Goal: Transaction & Acquisition: Obtain resource

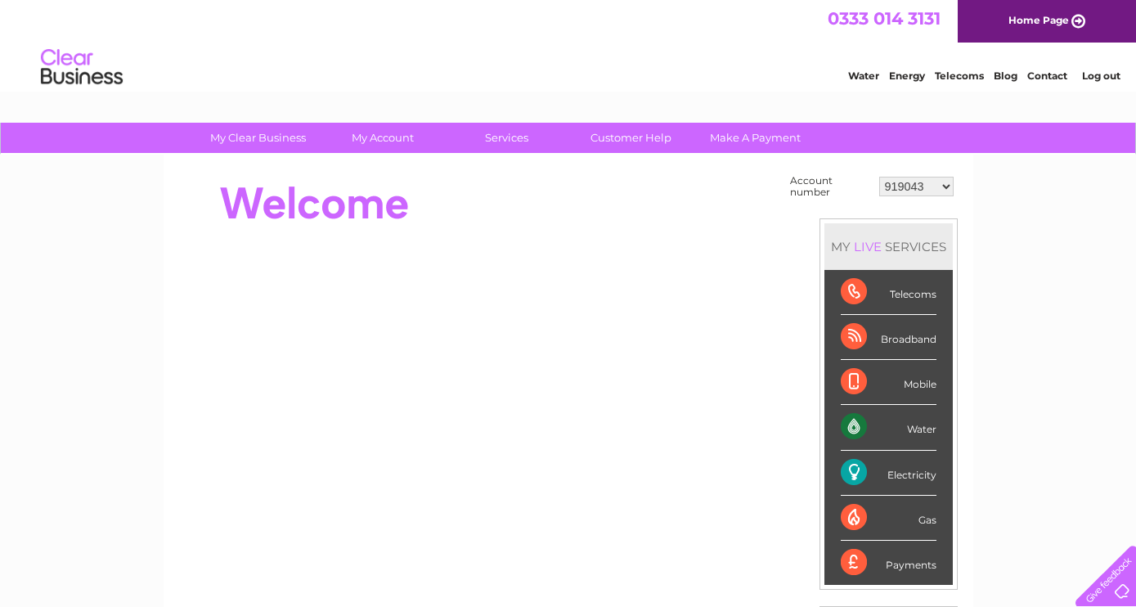
click at [947, 187] on select "919043 967188 1113001 30300395 30303169" at bounding box center [916, 187] width 74 height 20
select select "30300395"
click at [879, 177] on select "919043 967188 1113001 30300395 30303169" at bounding box center [916, 187] width 74 height 20
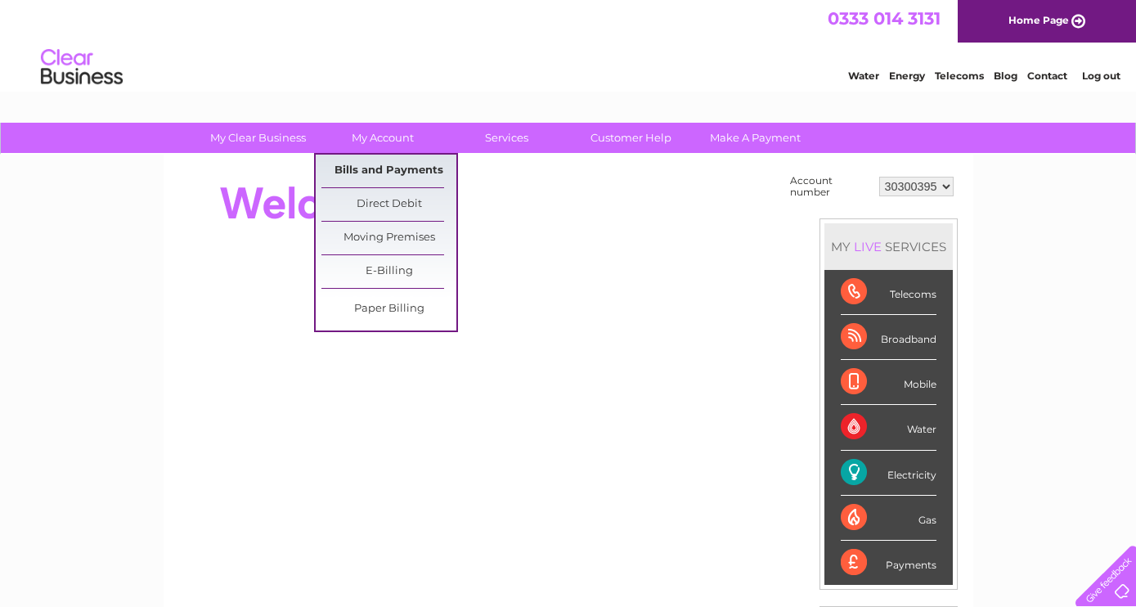
click at [378, 170] on link "Bills and Payments" at bounding box center [388, 171] width 135 height 33
click at [378, 172] on link "Bills and Payments" at bounding box center [388, 171] width 135 height 33
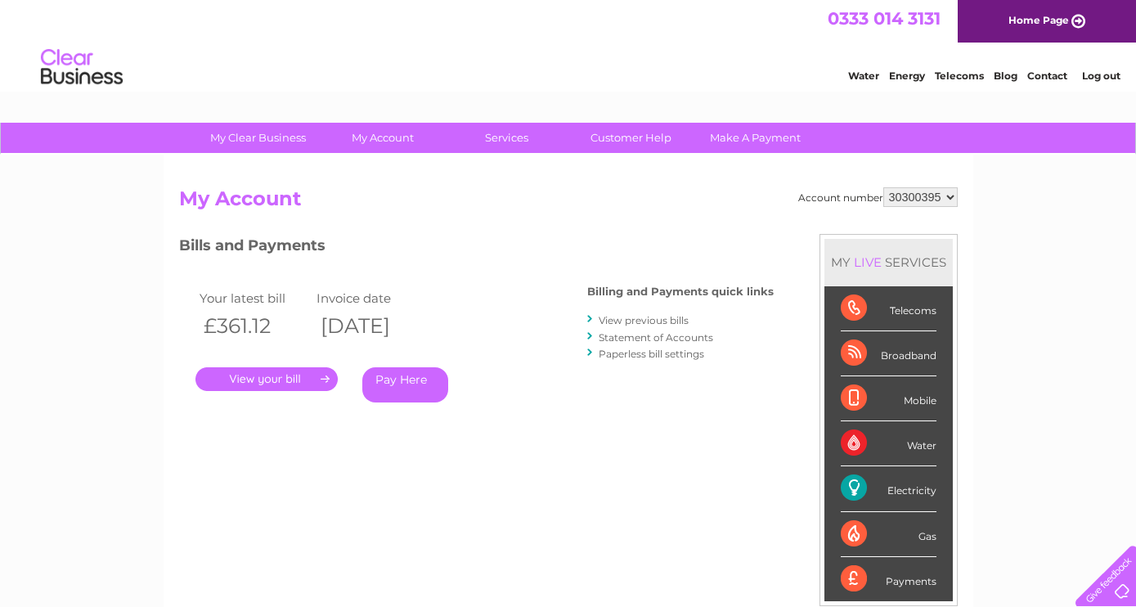
click at [275, 387] on link "." at bounding box center [266, 379] width 142 height 24
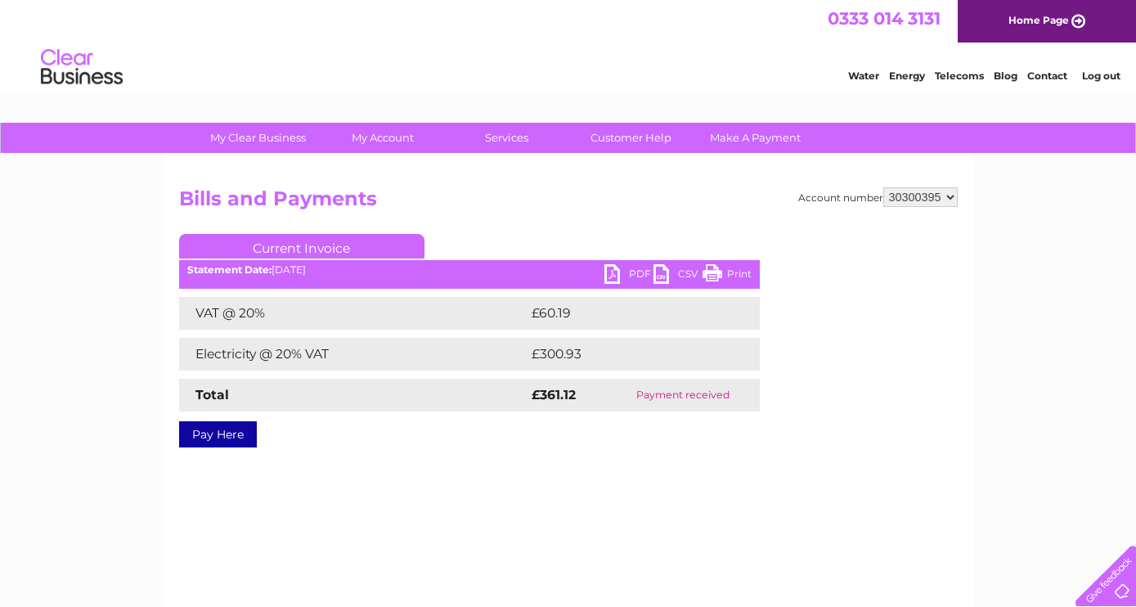
click at [952, 196] on select "919043 967188 1113001 30300395 30303169" at bounding box center [920, 197] width 74 height 20
select select "30303169"
click at [883, 187] on select "919043 967188 1113001 30300395 30303169" at bounding box center [920, 197] width 74 height 20
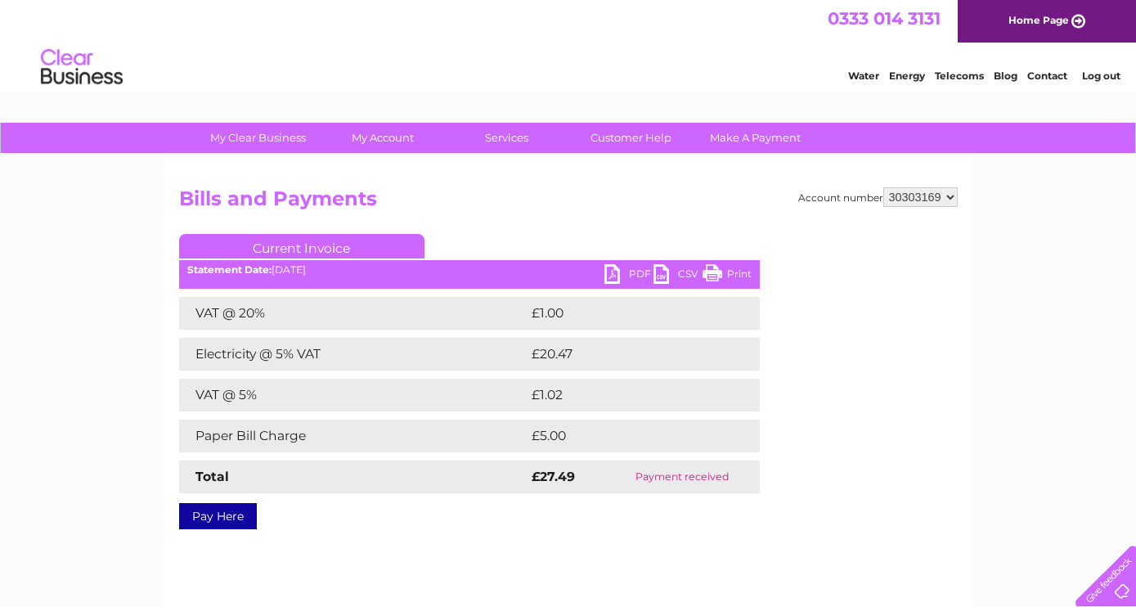
click at [612, 276] on link "PDF" at bounding box center [628, 276] width 49 height 24
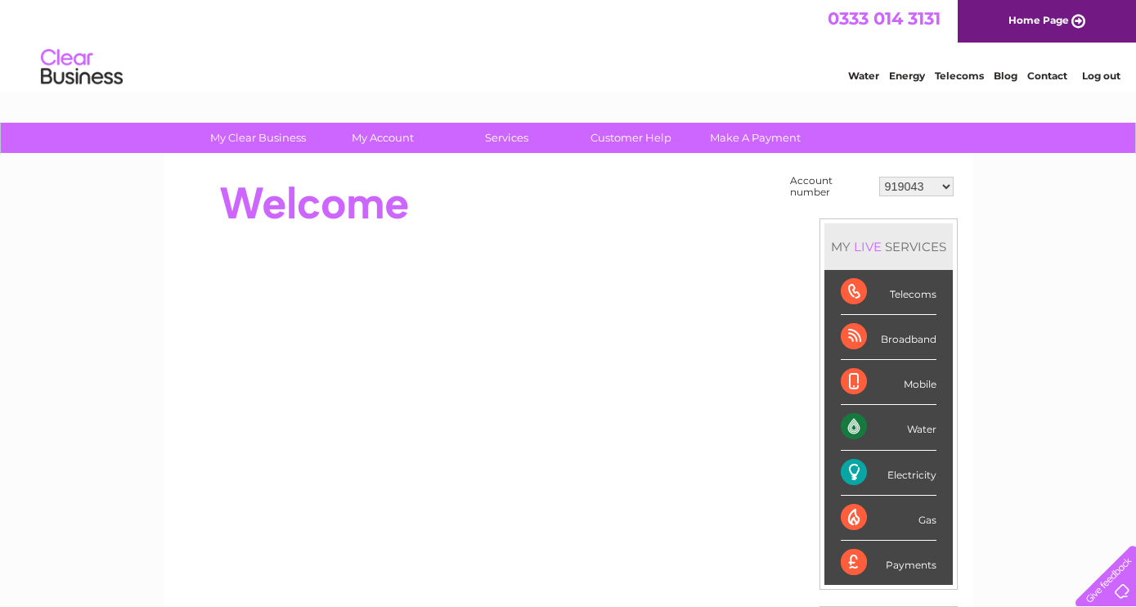
click at [940, 187] on select "919043 967188 1113001 30300395 30303169" at bounding box center [916, 187] width 74 height 20
select select "967188"
click at [879, 177] on select "919043 967188 1113001 30300395 30303169" at bounding box center [916, 187] width 74 height 20
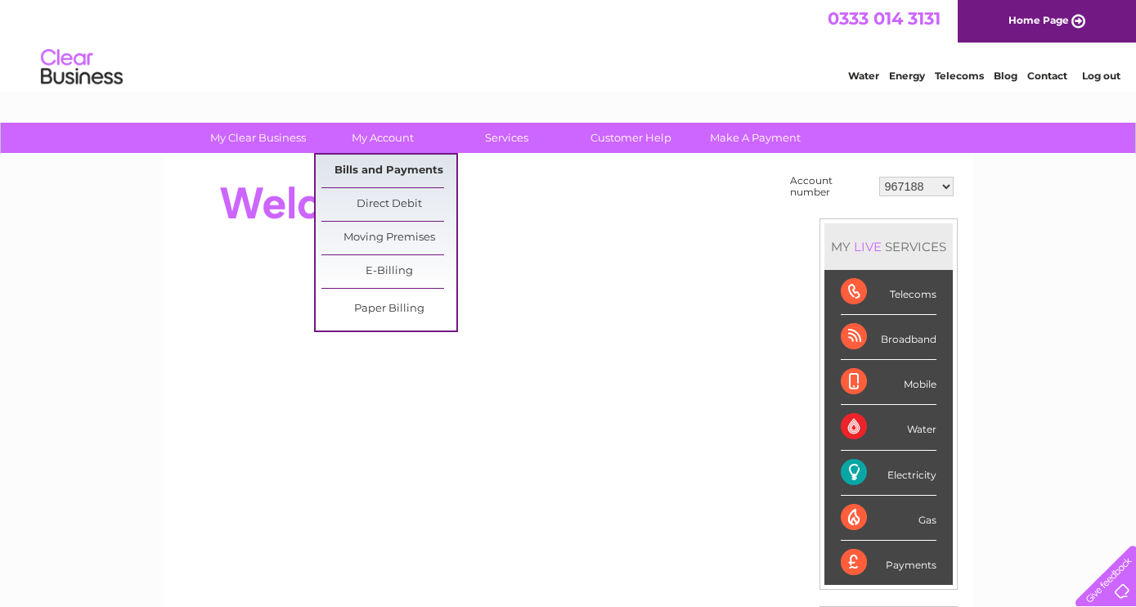
click at [374, 168] on link "Bills and Payments" at bounding box center [388, 171] width 135 height 33
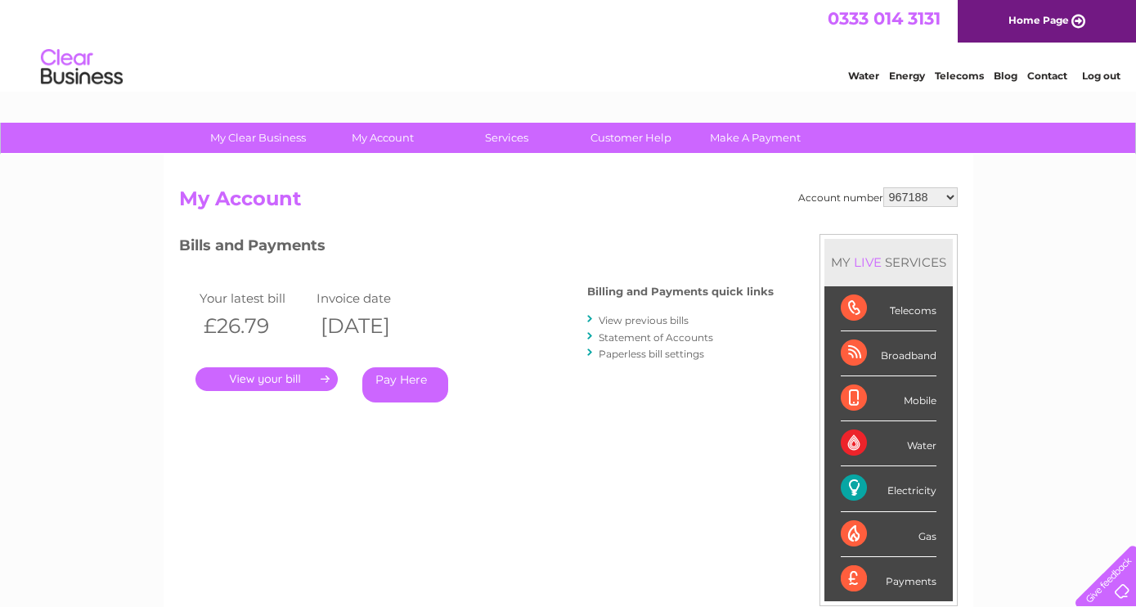
click at [276, 384] on link "." at bounding box center [266, 379] width 142 height 24
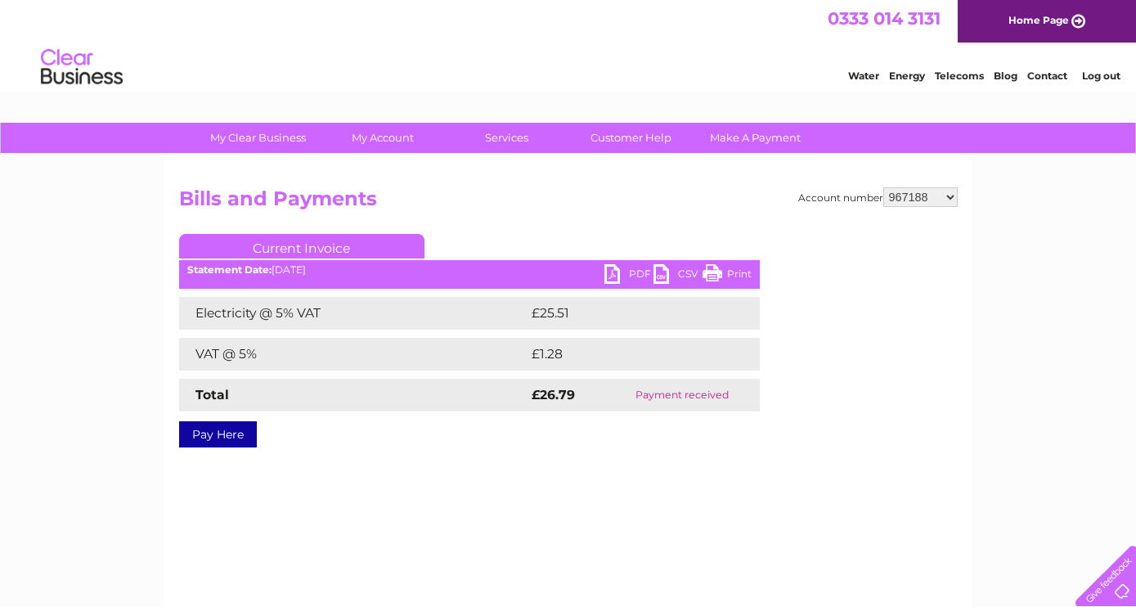
click at [629, 272] on link "PDF" at bounding box center [628, 276] width 49 height 24
